Goal: Task Accomplishment & Management: Use online tool/utility

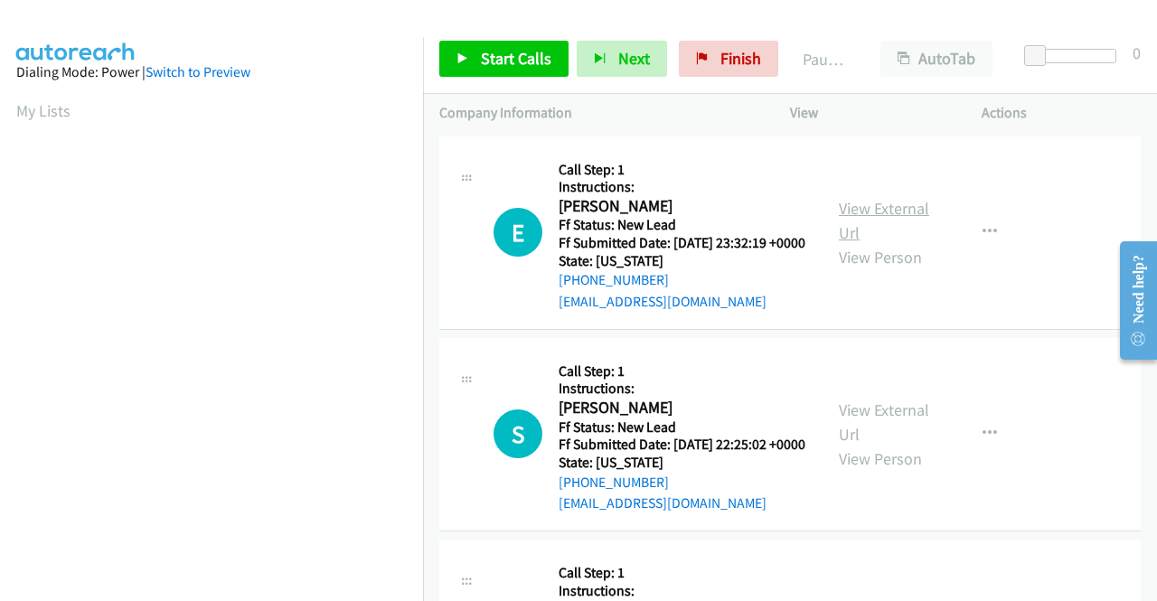
click at [861, 223] on link "View External Url" at bounding box center [884, 220] width 90 height 45
click at [881, 431] on link "View External Url" at bounding box center [884, 422] width 90 height 45
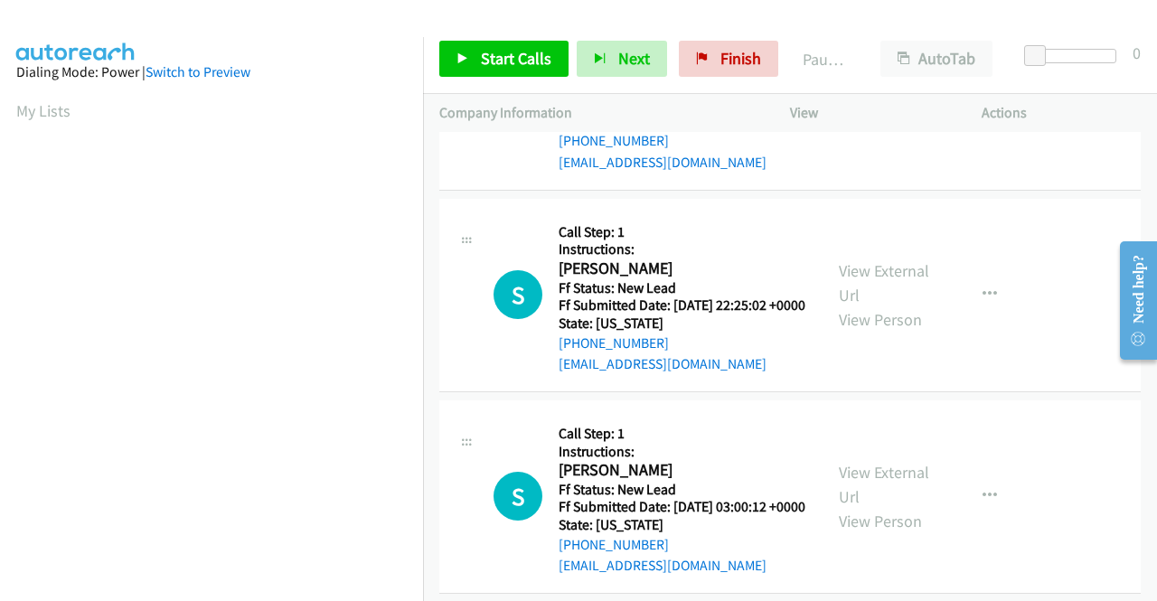
scroll to position [181, 0]
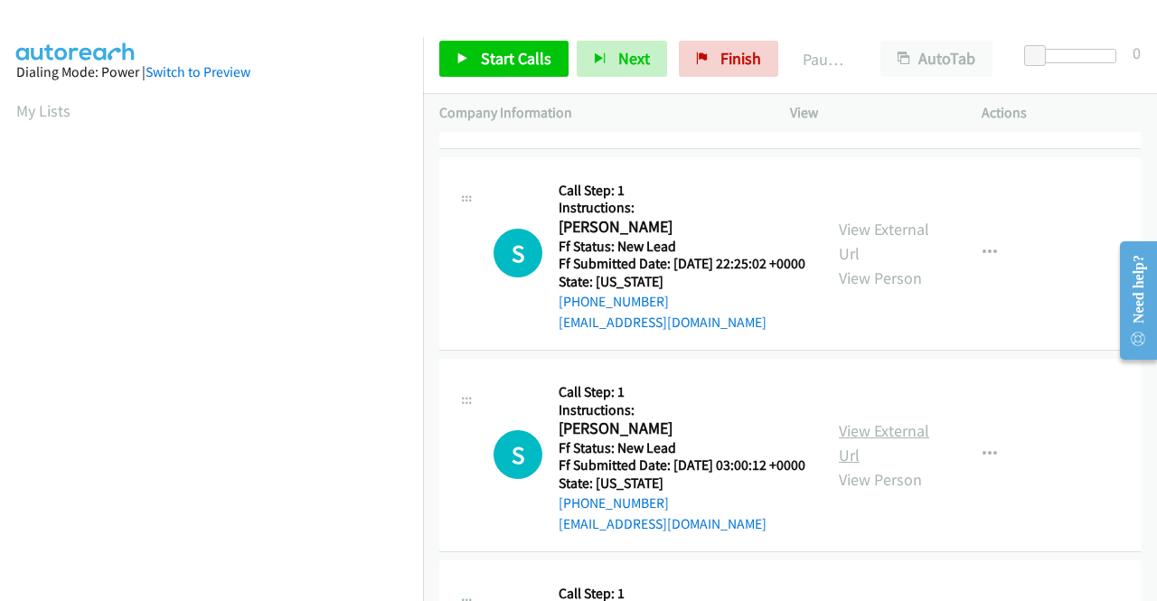
click at [899, 466] on link "View External Url" at bounding box center [884, 442] width 90 height 45
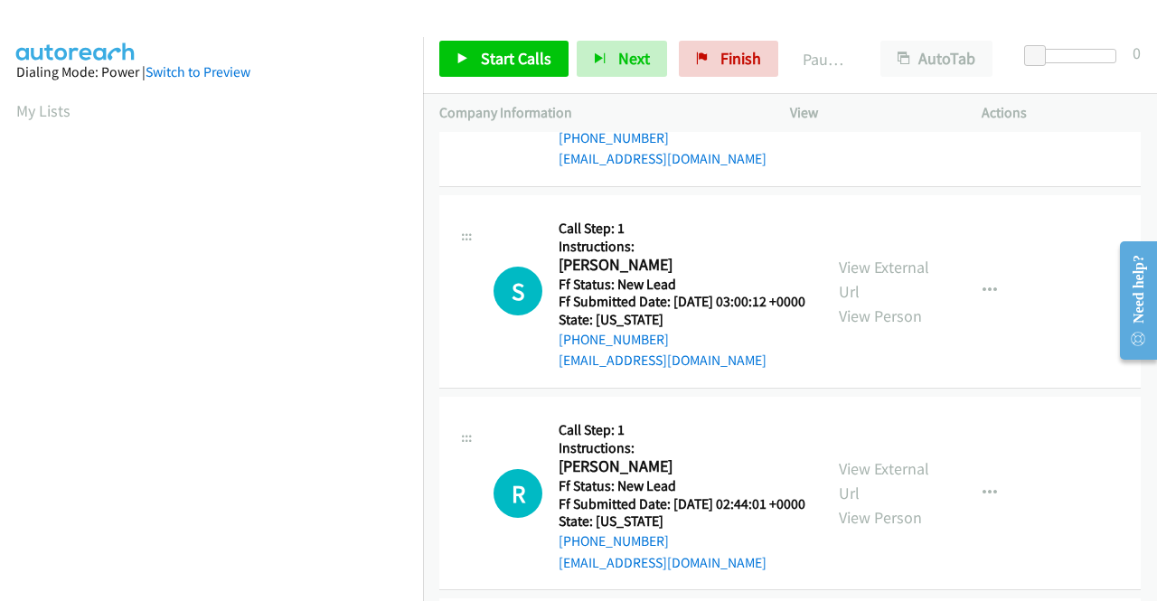
scroll to position [362, 0]
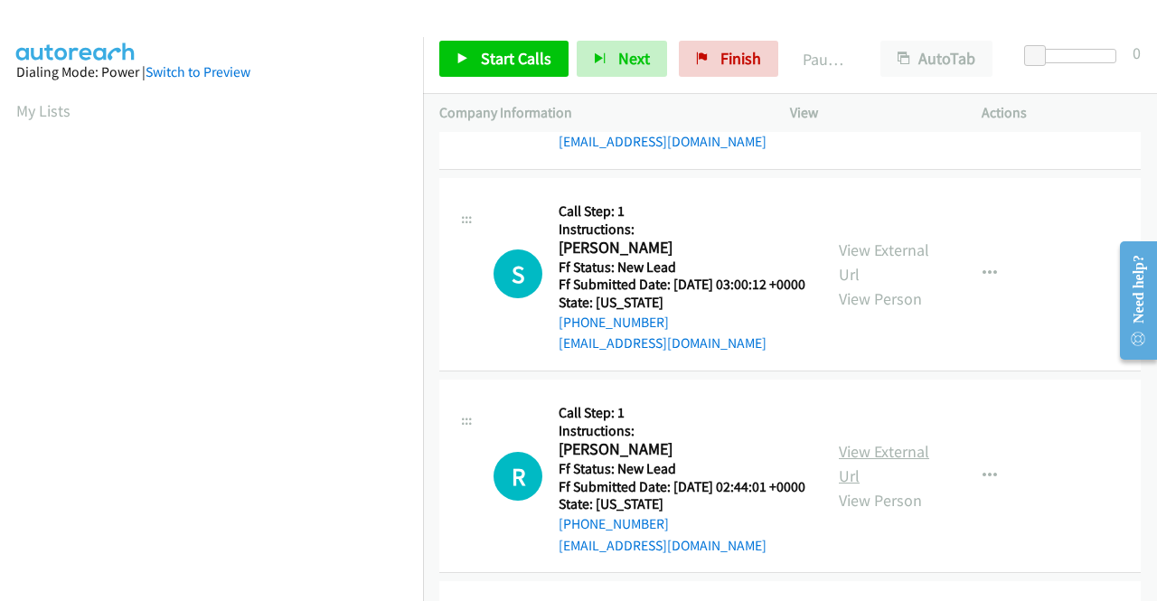
click at [898, 486] on link "View External Url" at bounding box center [884, 463] width 90 height 45
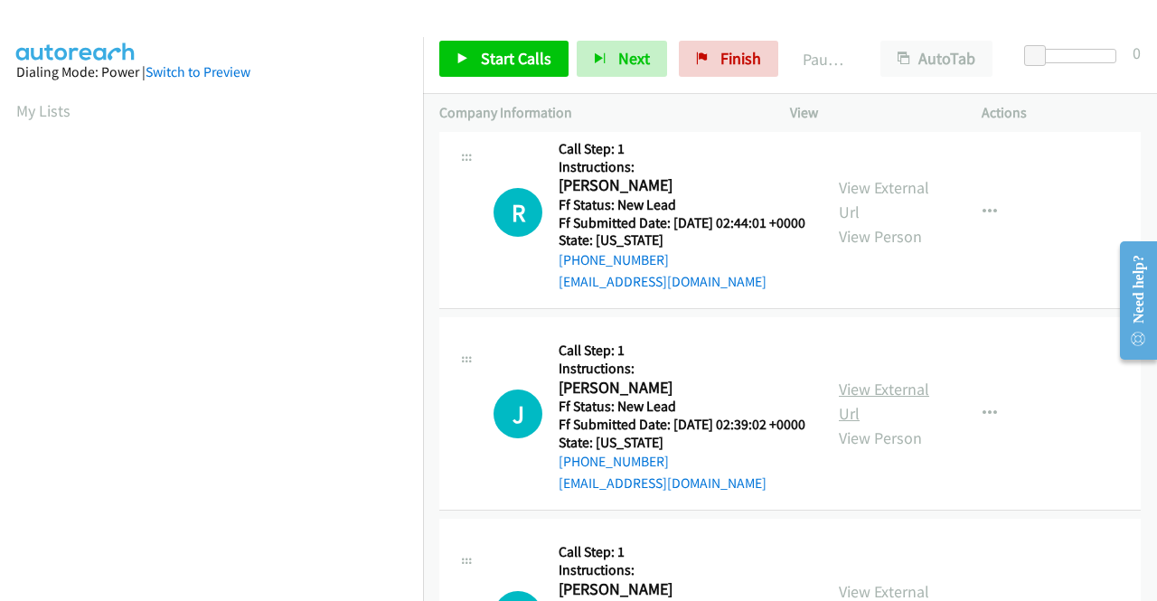
scroll to position [633, 0]
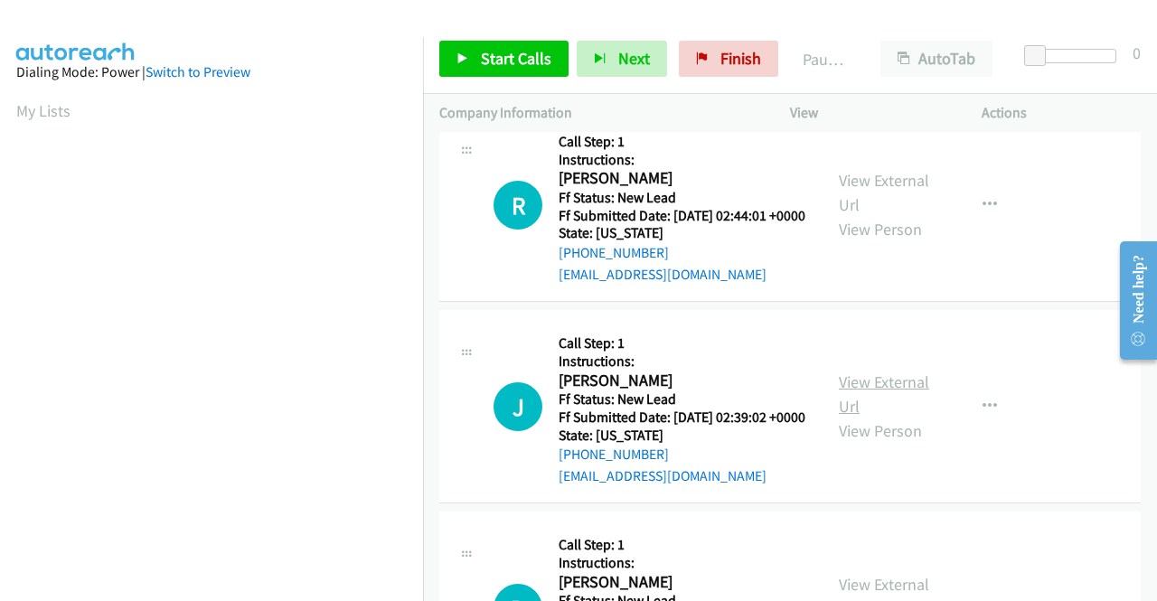
click at [892, 417] on link "View External Url" at bounding box center [884, 394] width 90 height 45
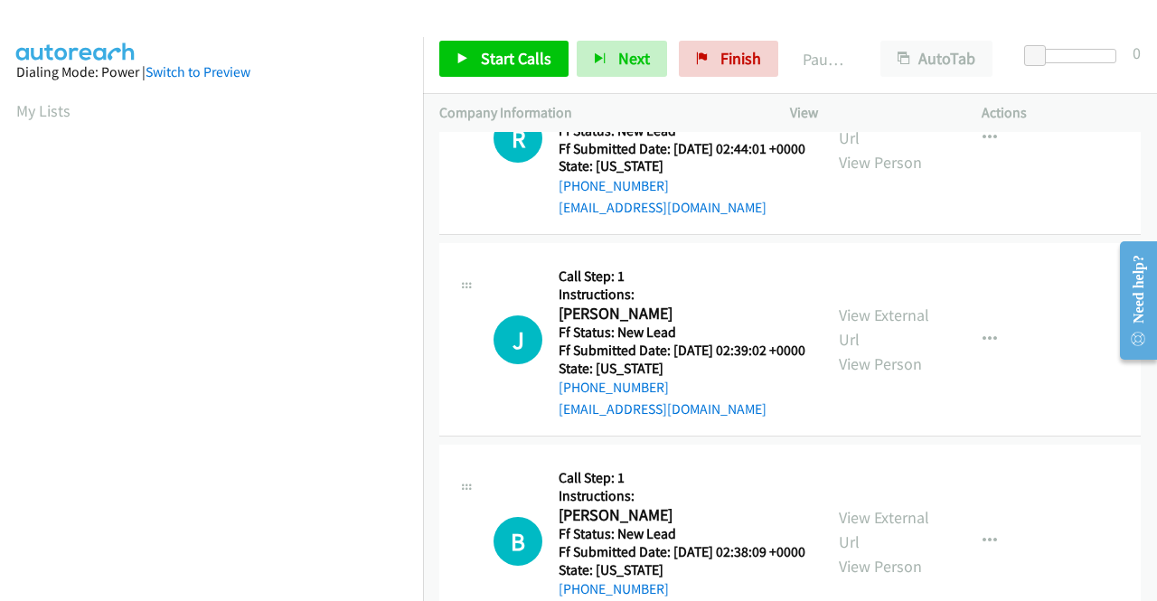
scroll to position [814, 0]
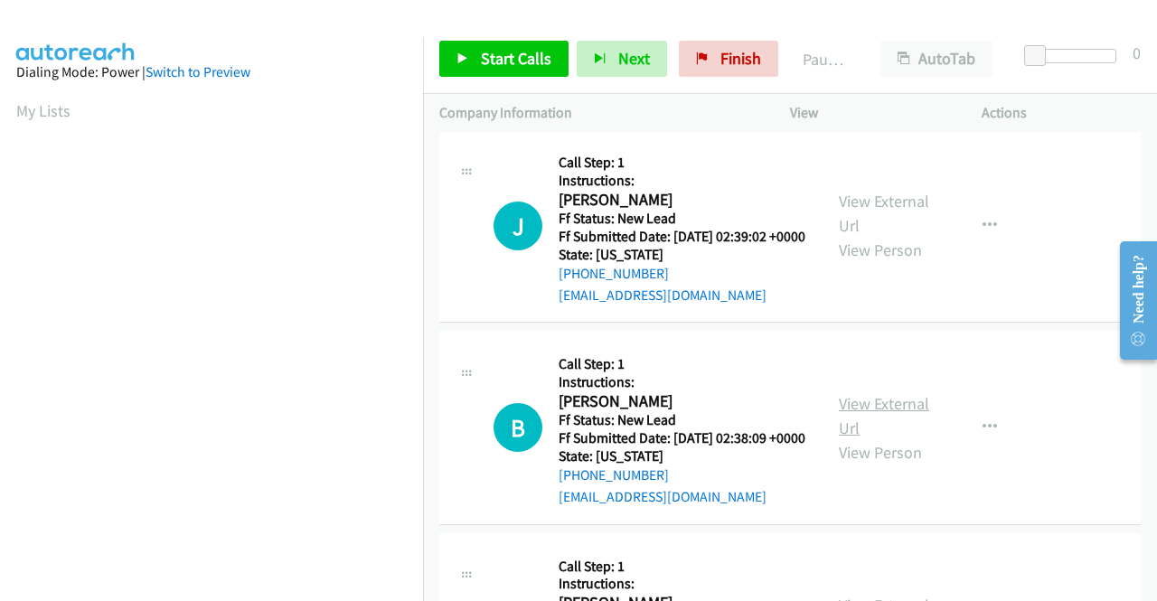
click at [862, 438] on link "View External Url" at bounding box center [884, 415] width 90 height 45
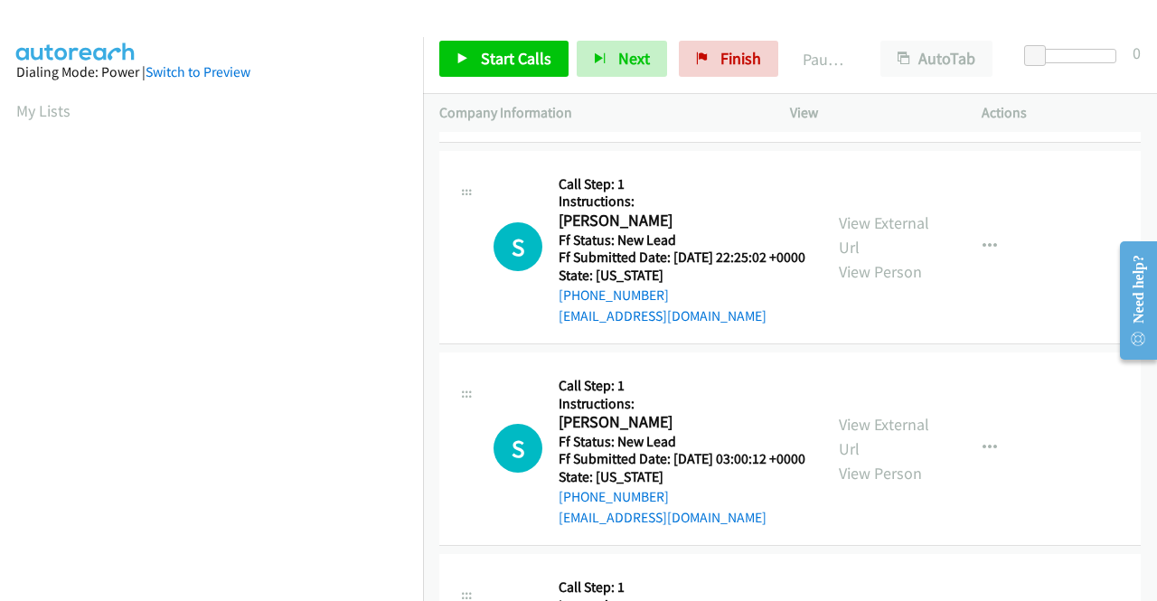
scroll to position [0, 0]
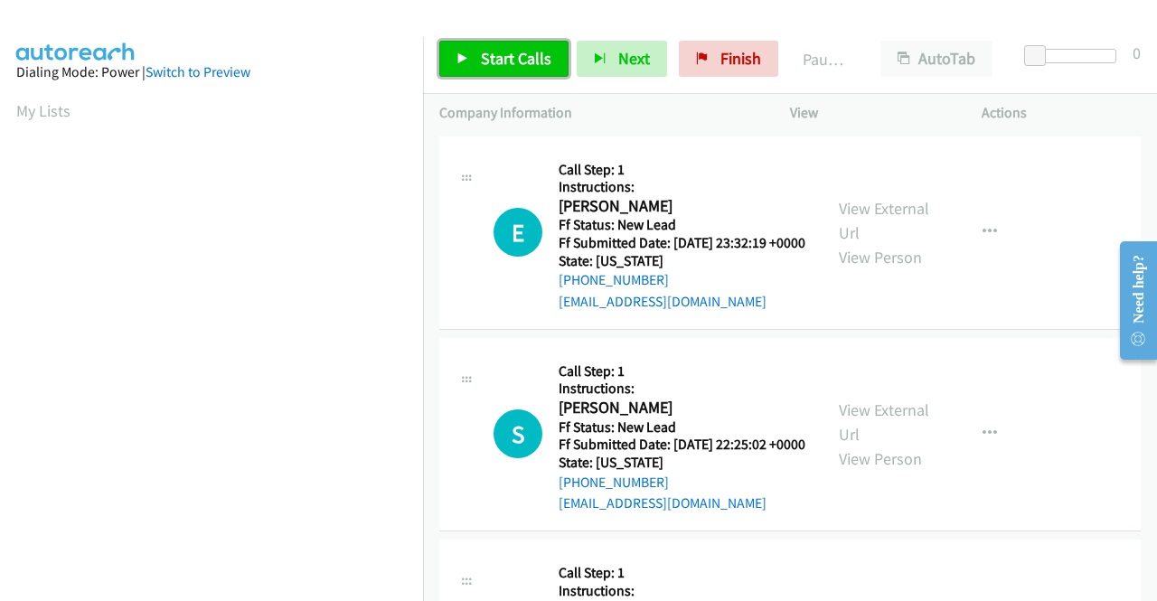
click at [523, 61] on span "Start Calls" at bounding box center [516, 58] width 71 height 21
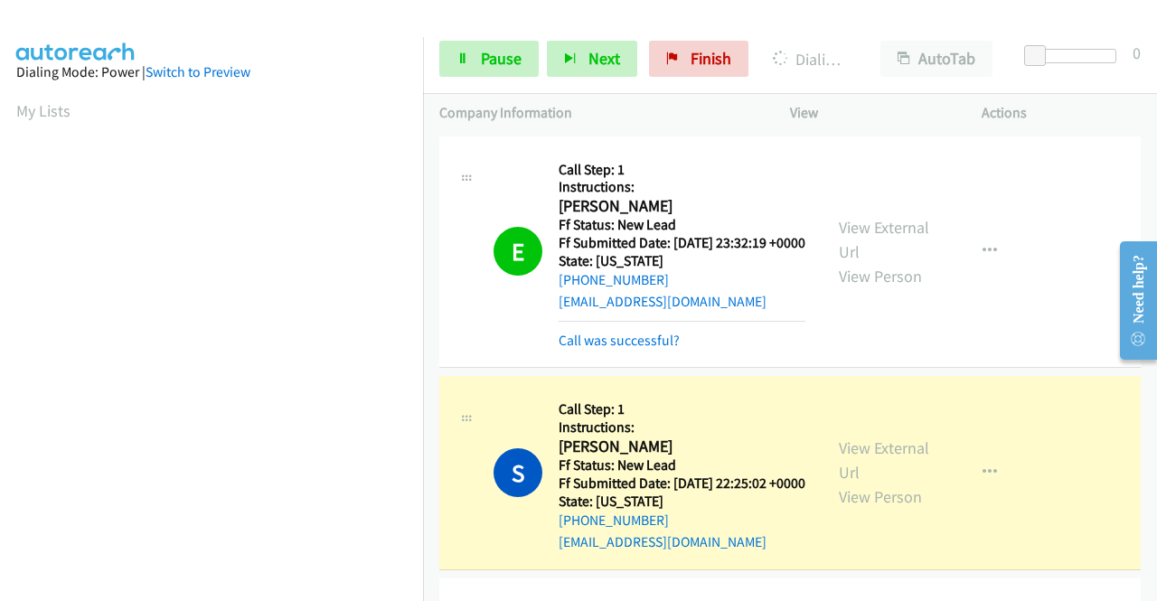
scroll to position [362, 0]
click at [629, 349] on link "Call was successful?" at bounding box center [619, 340] width 121 height 17
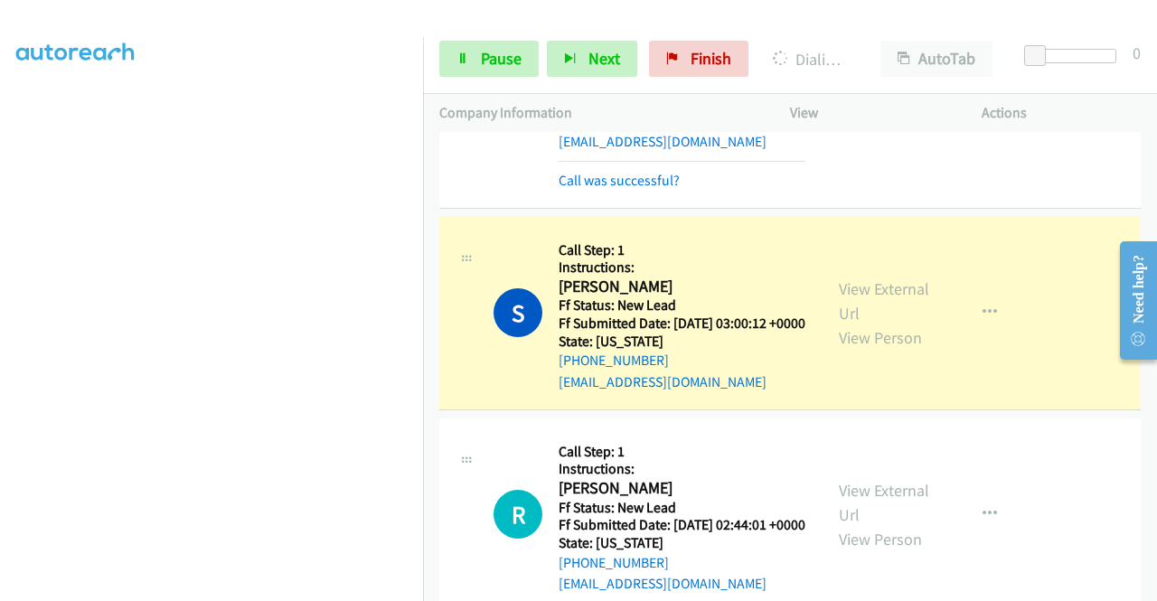
scroll to position [0, 0]
click at [662, 209] on div "S Callback Scheduled Call Step: 1 Instructions: [PERSON_NAME] America/New_York …" at bounding box center [790, 92] width 702 height 232
click at [652, 189] on link "Call was successful?" at bounding box center [619, 180] width 121 height 17
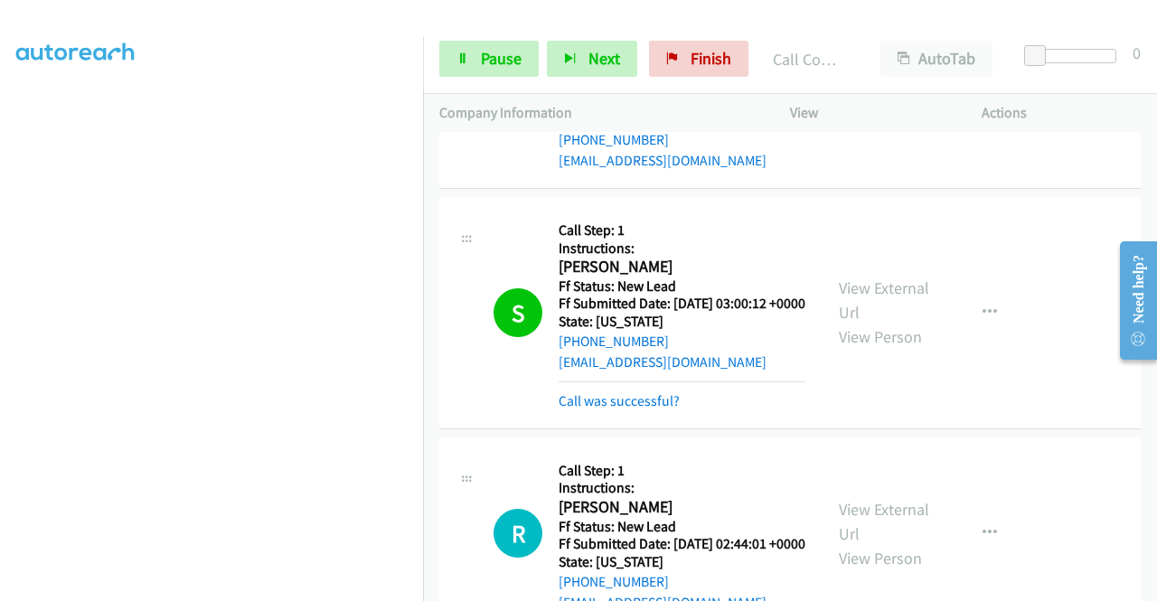
click at [640, 410] on link "Call was successful?" at bounding box center [619, 400] width 121 height 17
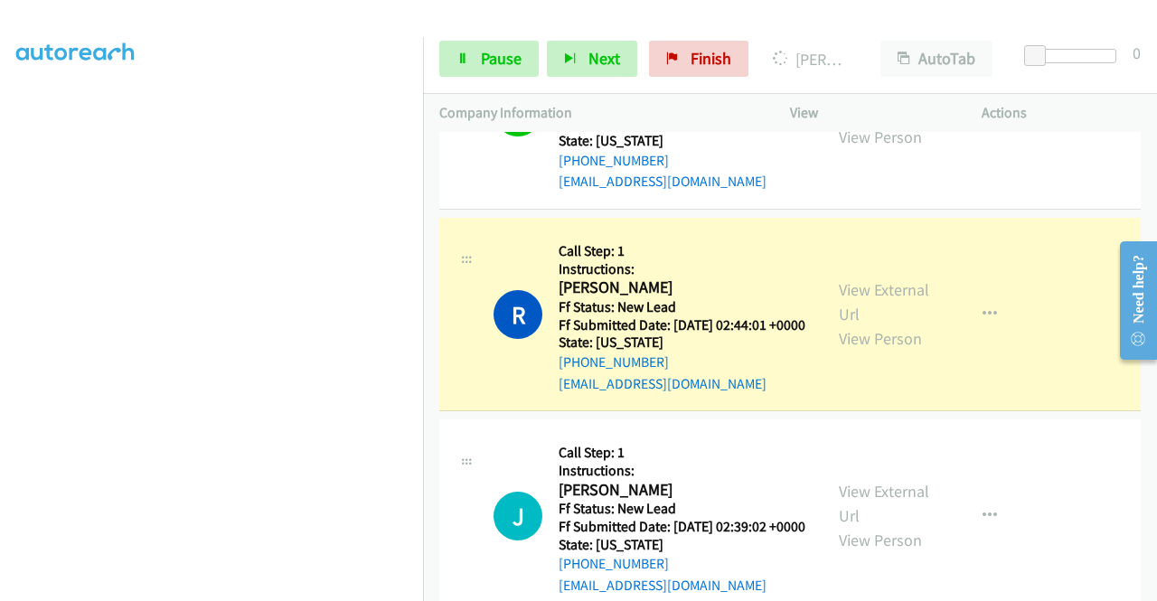
scroll to position [127, 0]
click at [468, 61] on link "Pause" at bounding box center [488, 59] width 99 height 36
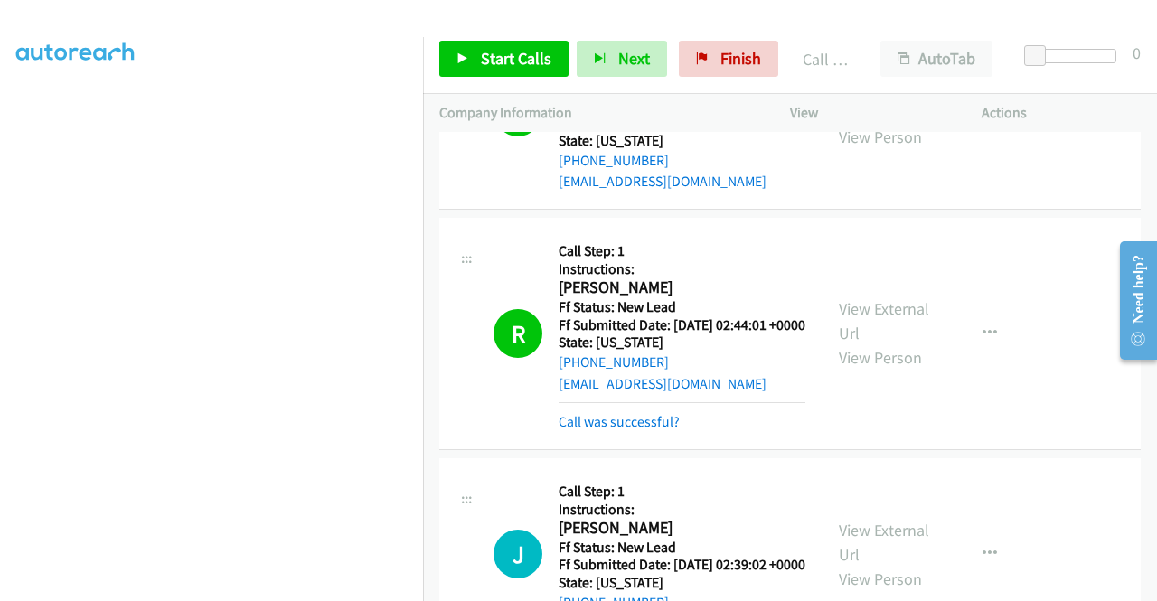
scroll to position [614, 0]
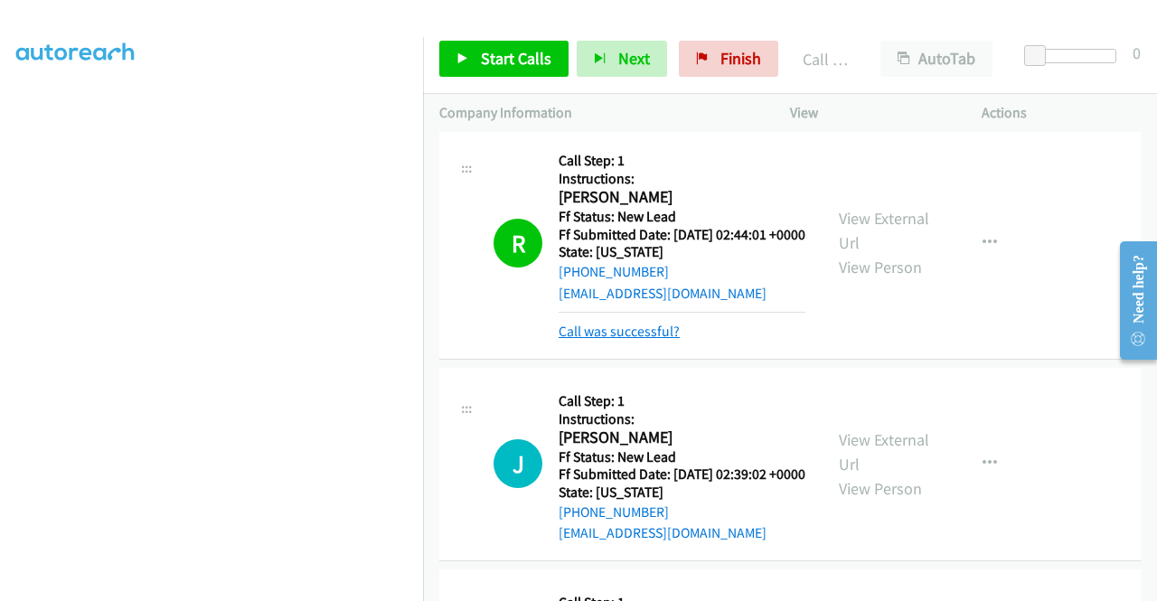
click at [669, 340] on link "Call was successful?" at bounding box center [619, 331] width 121 height 17
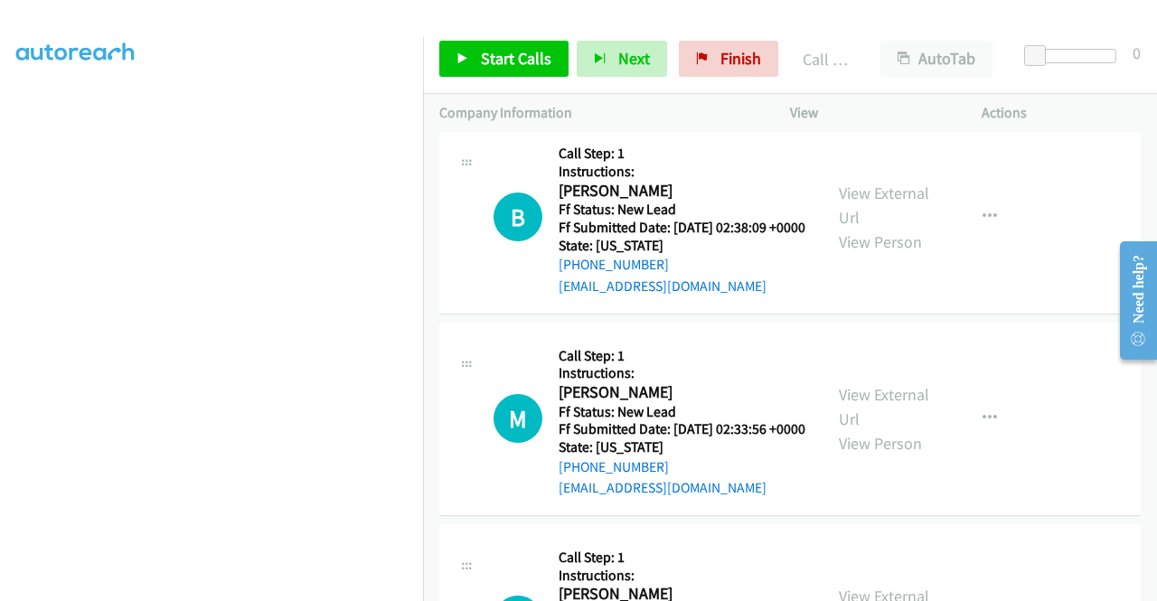
scroll to position [1066, 0]
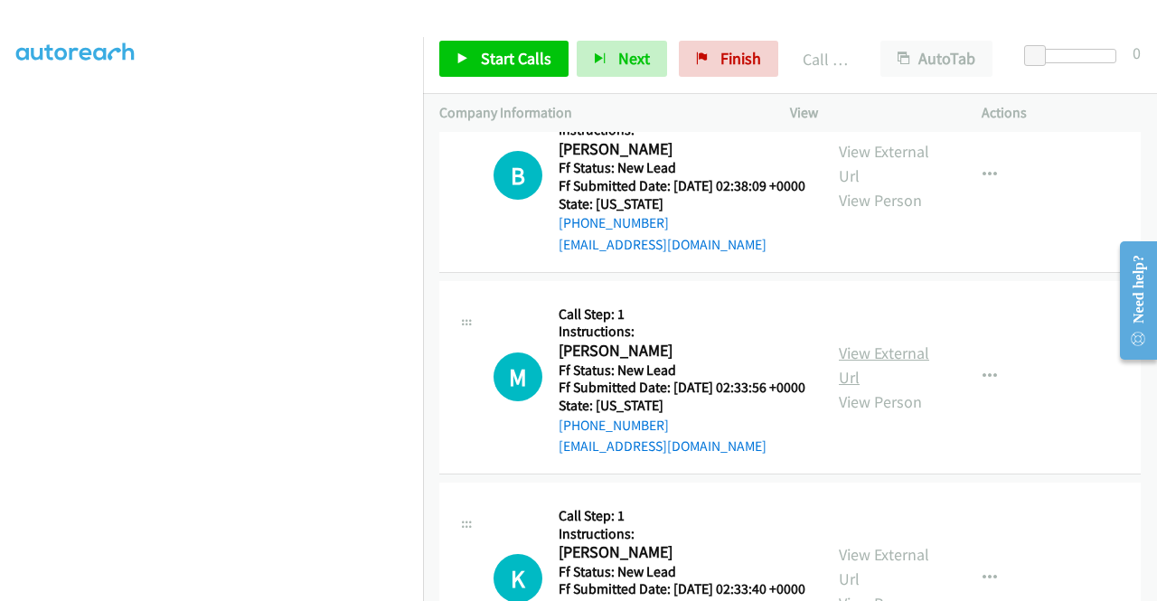
click at [916, 388] on link "View External Url" at bounding box center [884, 365] width 90 height 45
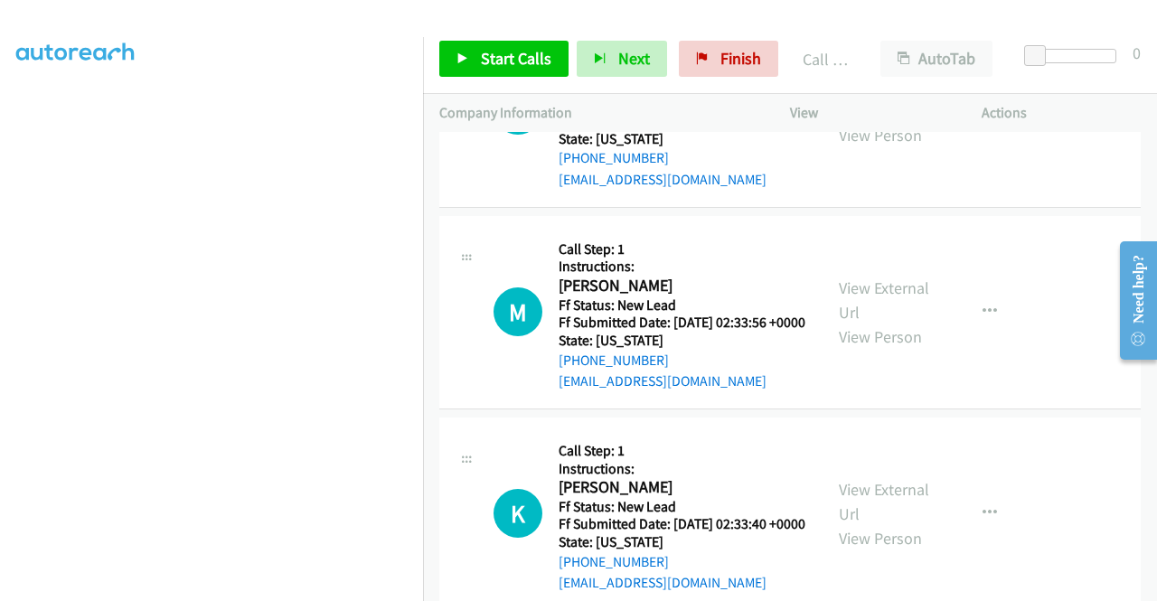
scroll to position [1247, 0]
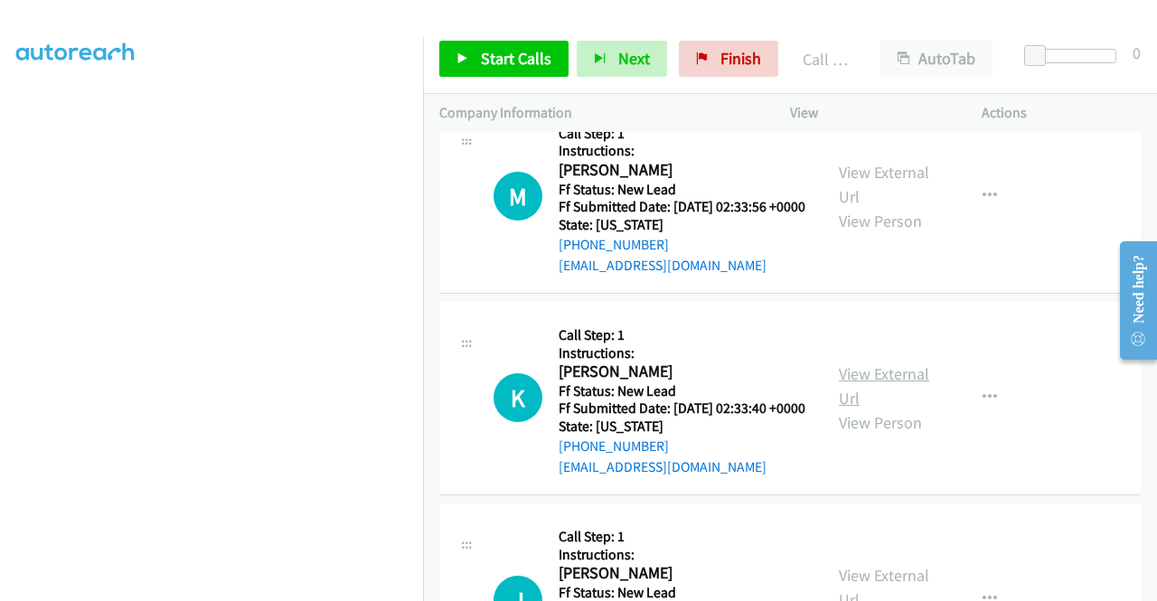
click at [883, 409] on link "View External Url" at bounding box center [884, 385] width 90 height 45
click at [532, 60] on span "Start Calls" at bounding box center [516, 58] width 71 height 21
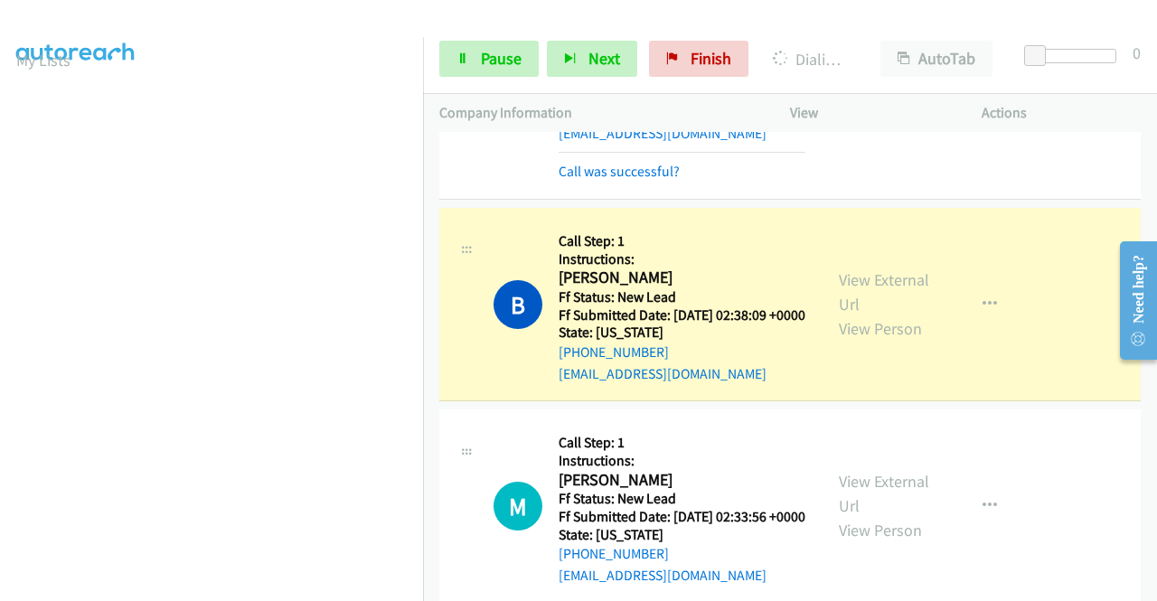
scroll to position [0, 0]
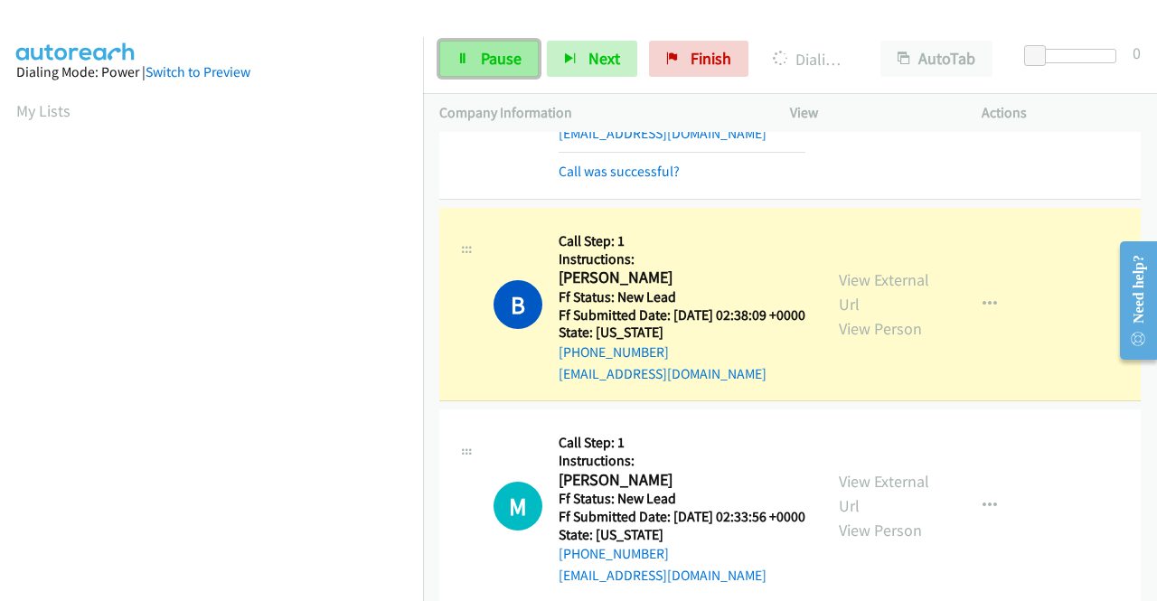
click at [457, 61] on icon at bounding box center [463, 59] width 13 height 13
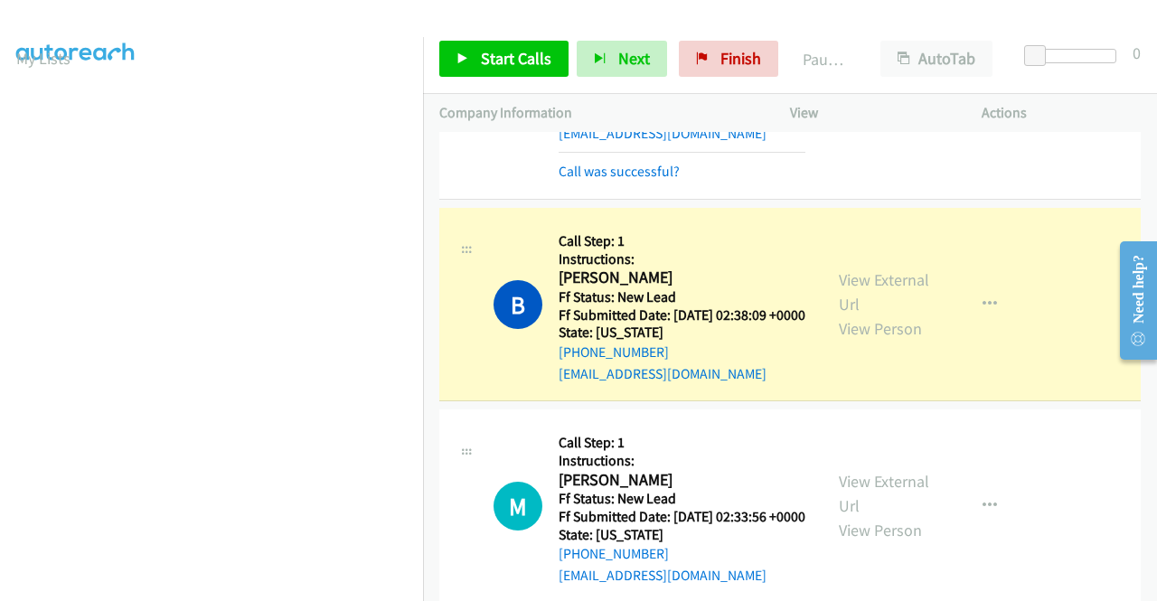
scroll to position [90, 0]
click at [660, 180] on link "Call was successful?" at bounding box center [619, 171] width 121 height 17
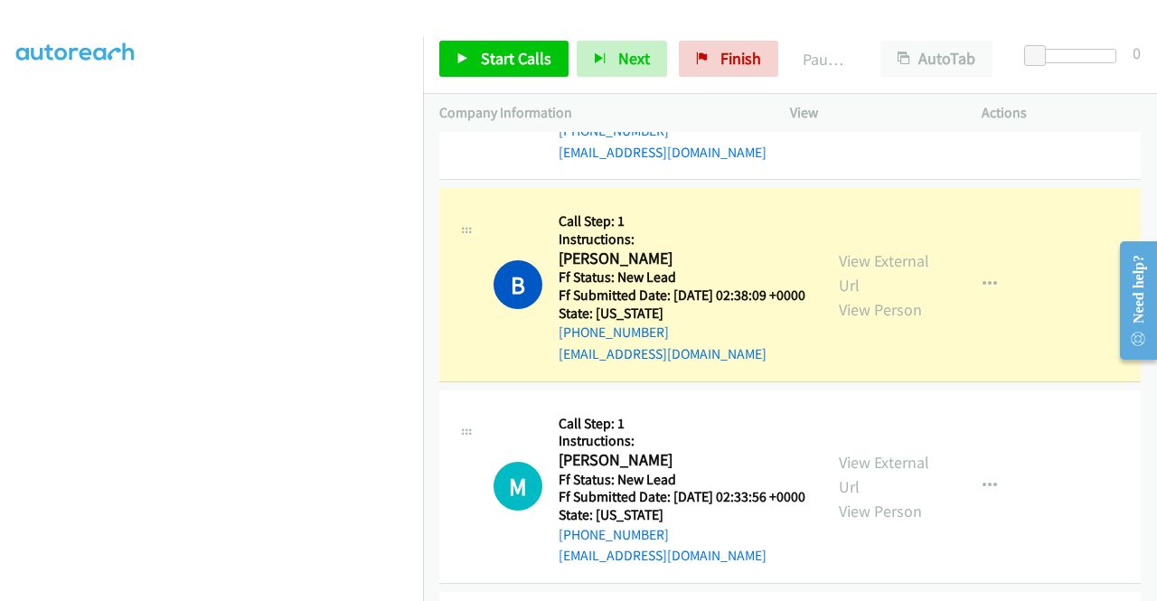
scroll to position [412, 0]
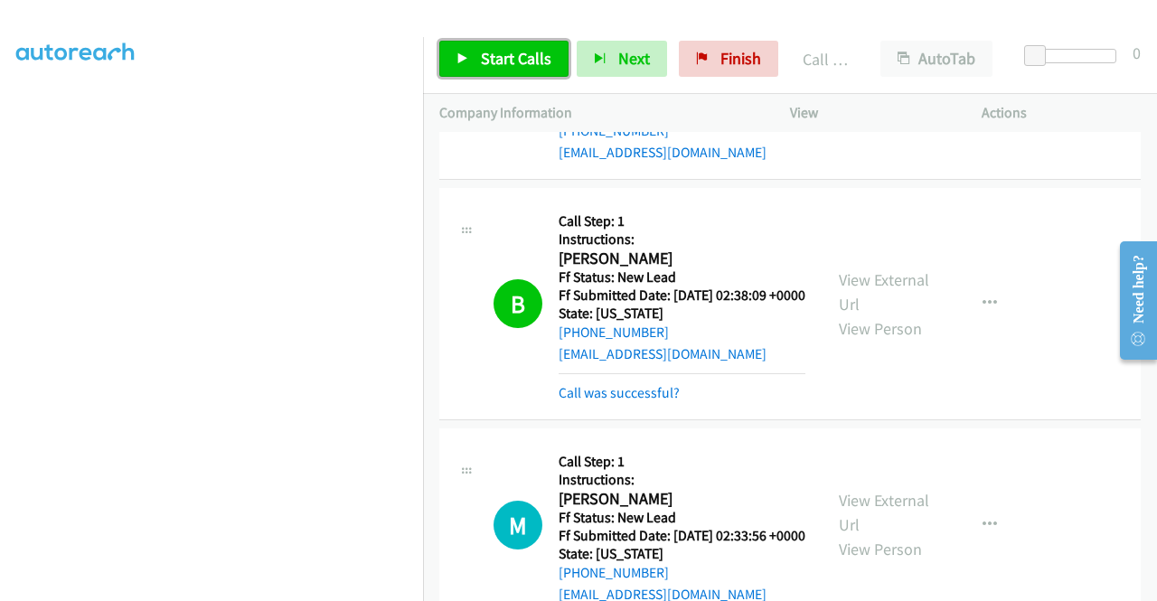
click at [525, 55] on span "Start Calls" at bounding box center [516, 58] width 71 height 21
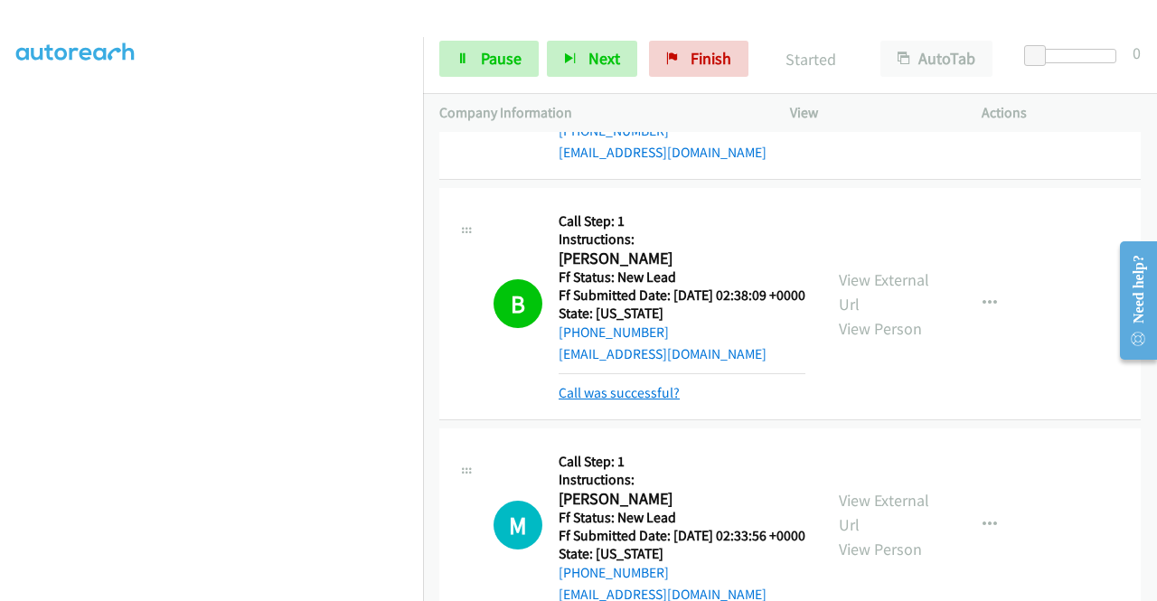
click at [640, 401] on link "Call was successful?" at bounding box center [619, 392] width 121 height 17
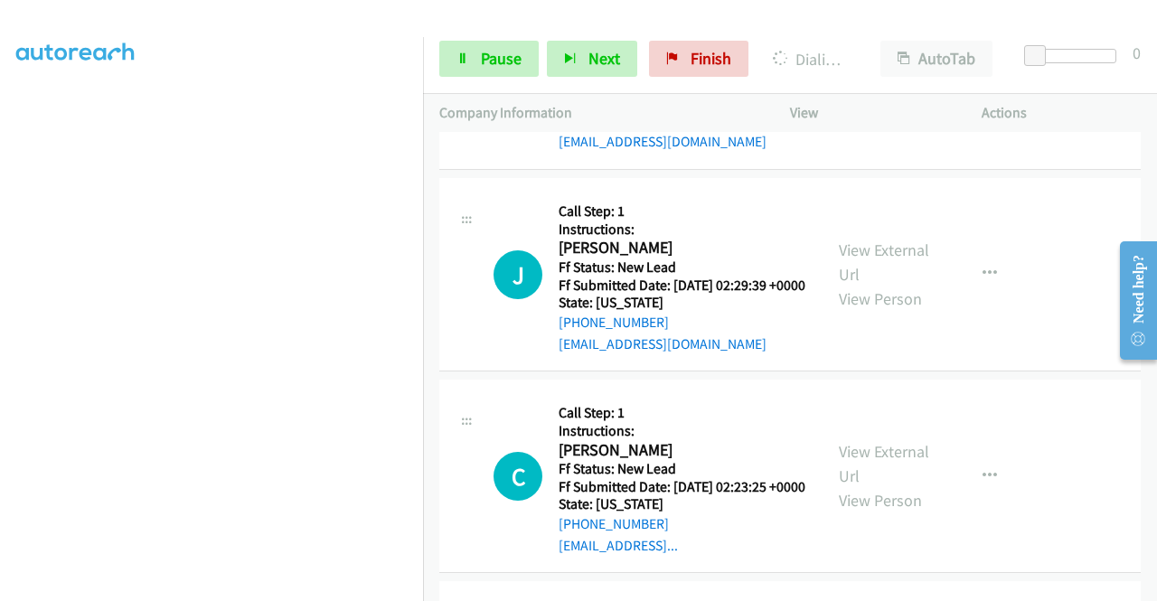
scroll to position [1589, 0]
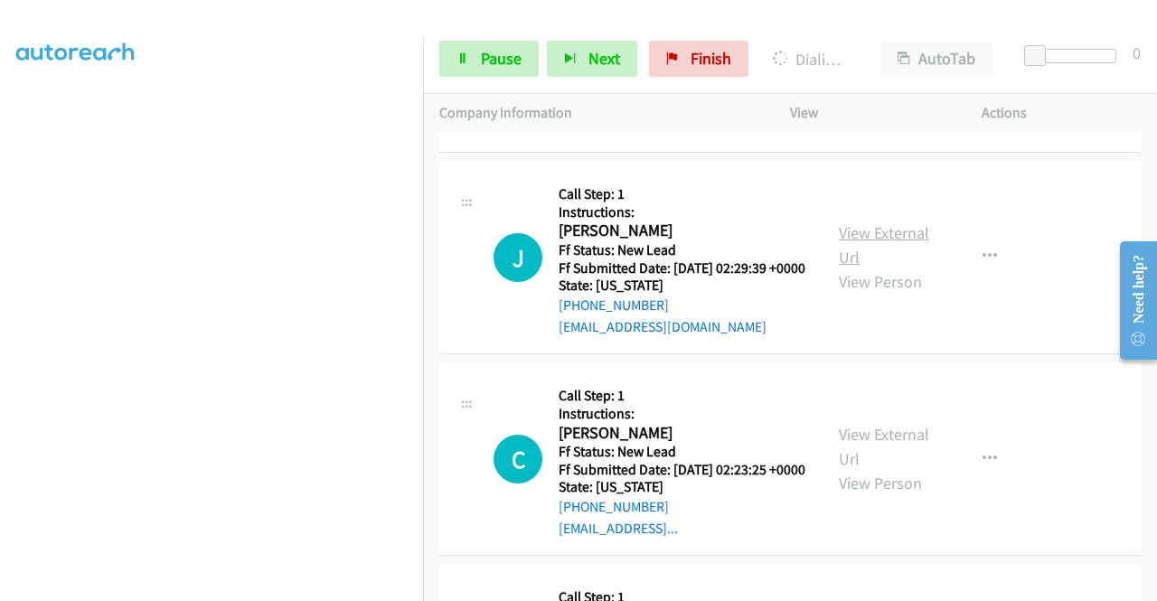
click at [909, 268] on link "View External Url" at bounding box center [884, 244] width 90 height 45
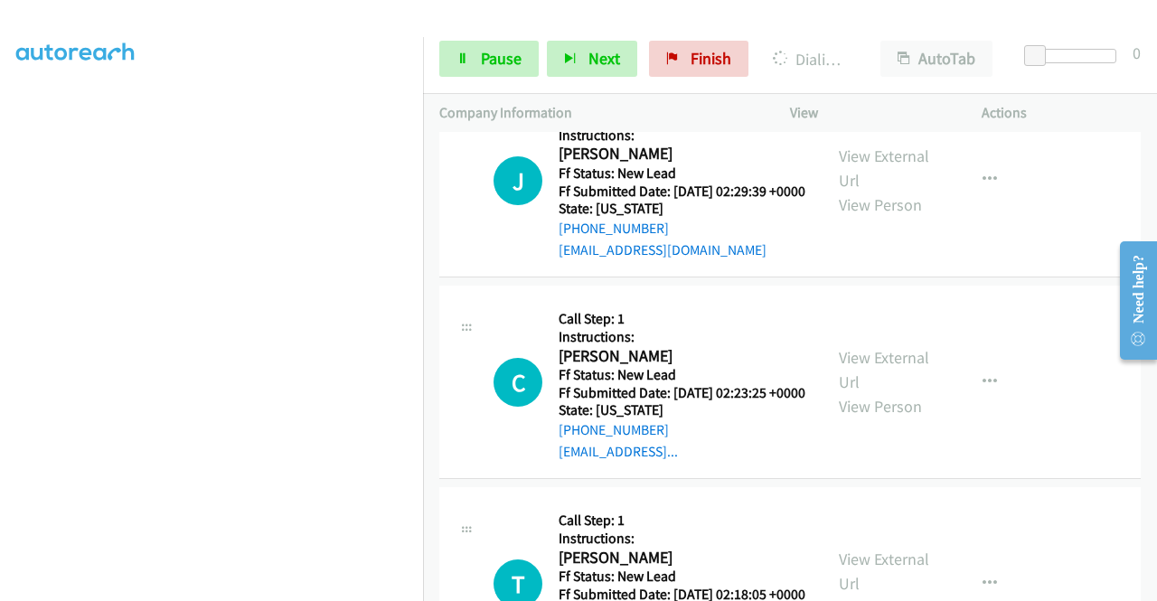
scroll to position [1770, 0]
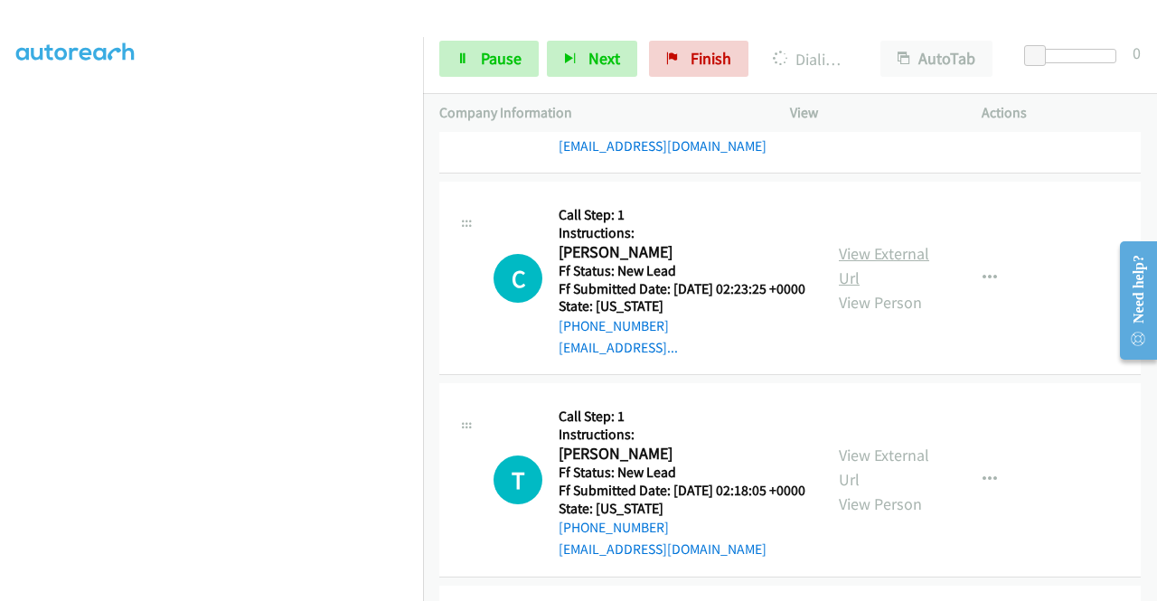
click at [868, 288] on link "View External Url" at bounding box center [884, 265] width 90 height 45
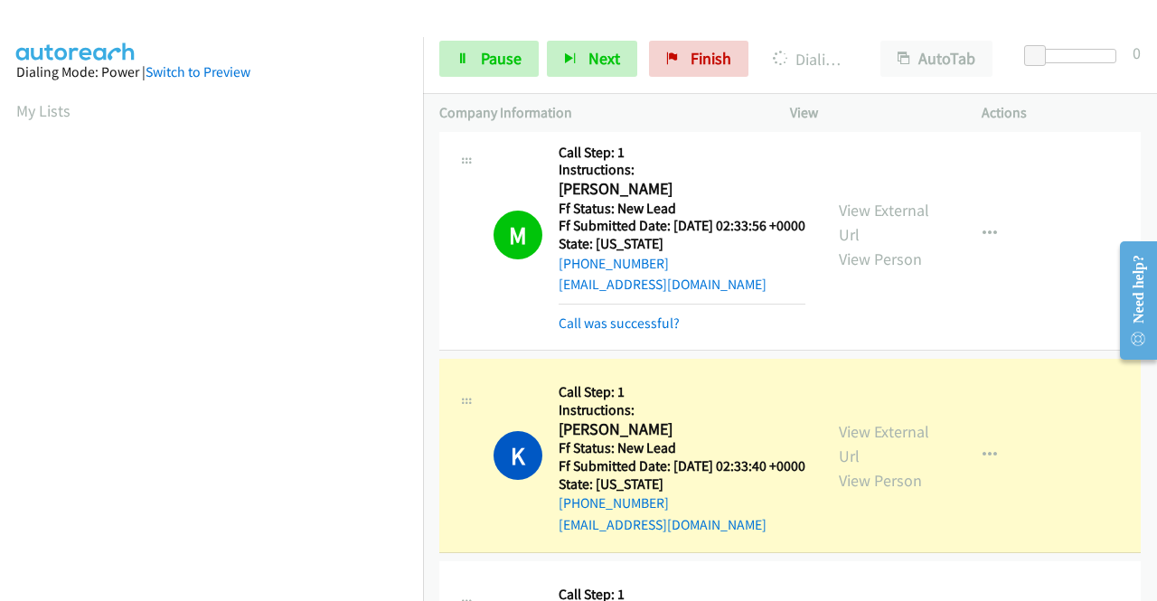
scroll to position [412, 0]
click at [596, 332] on link "Call was successful?" at bounding box center [619, 323] width 121 height 17
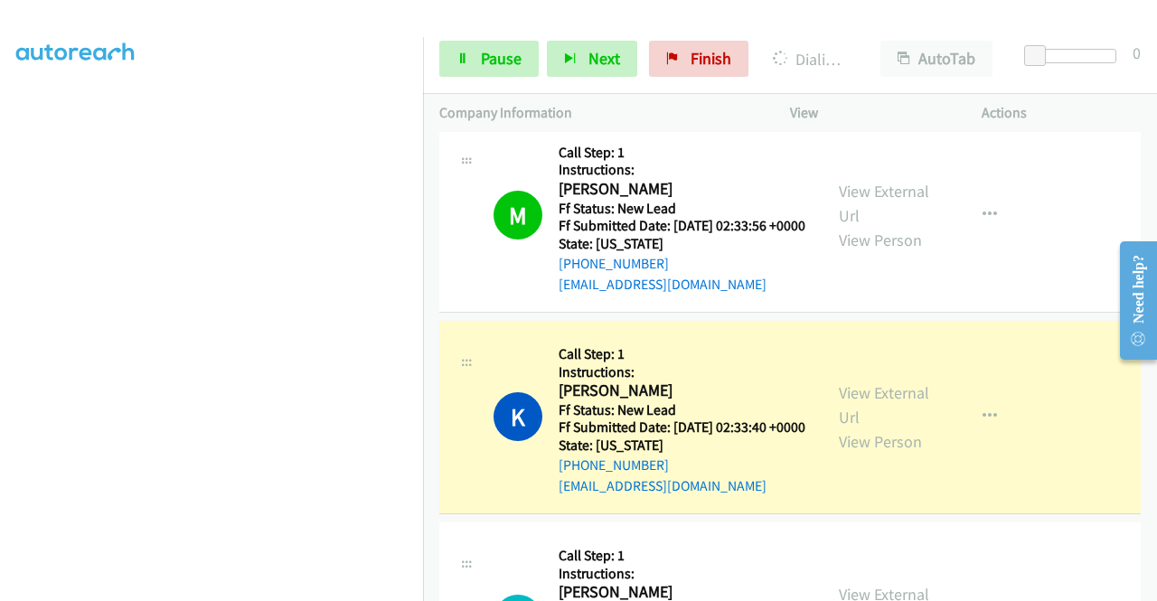
scroll to position [0, 0]
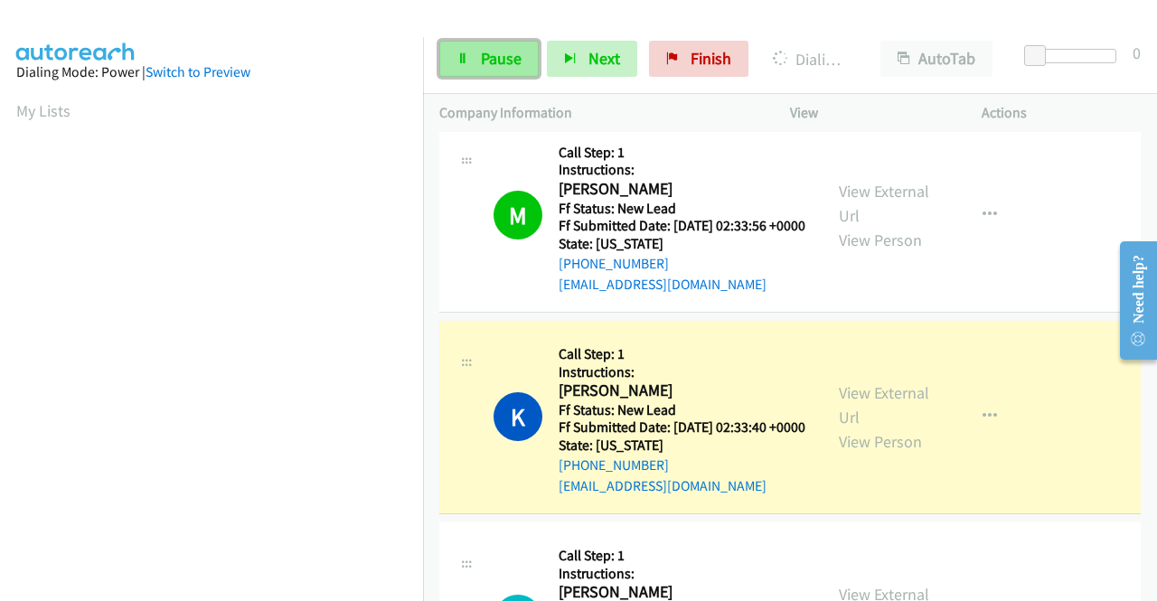
click at [476, 59] on link "Pause" at bounding box center [488, 59] width 99 height 36
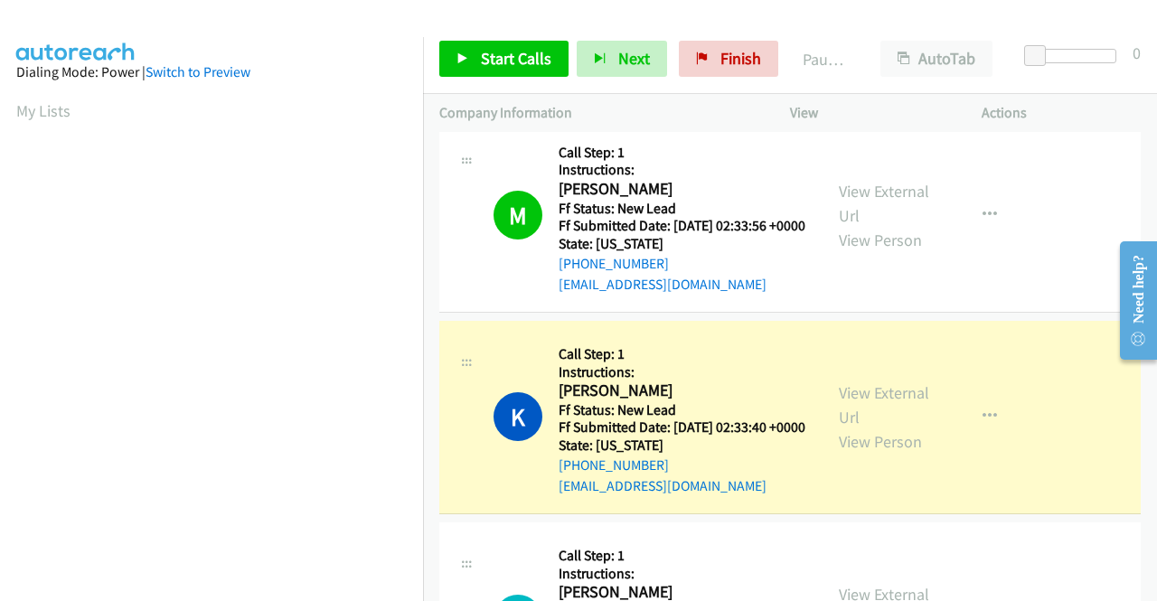
scroll to position [412, 0]
